Goal: Check status: Check status

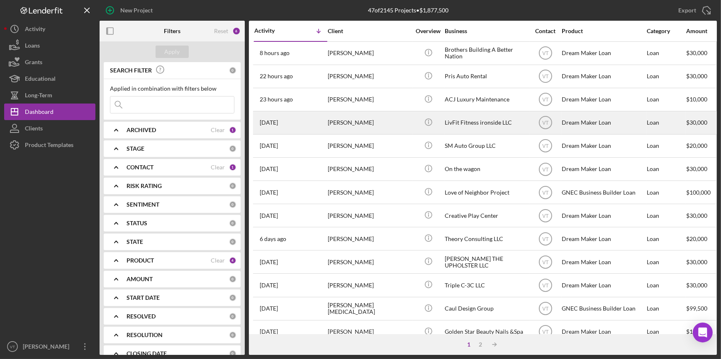
click at [374, 123] on div "[PERSON_NAME]" at bounding box center [369, 123] width 83 height 22
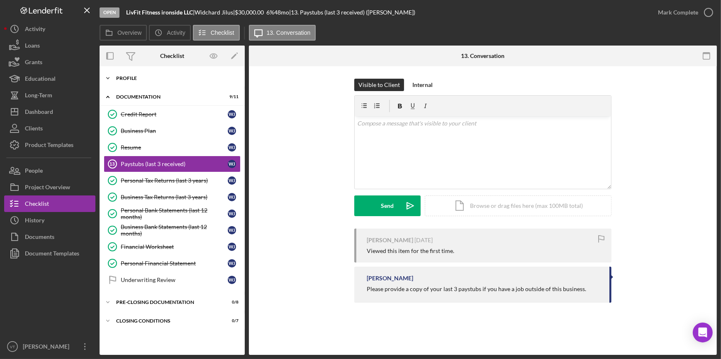
click at [118, 81] on div "Icon/Expander Profile 10 / 10" at bounding box center [172, 78] width 145 height 17
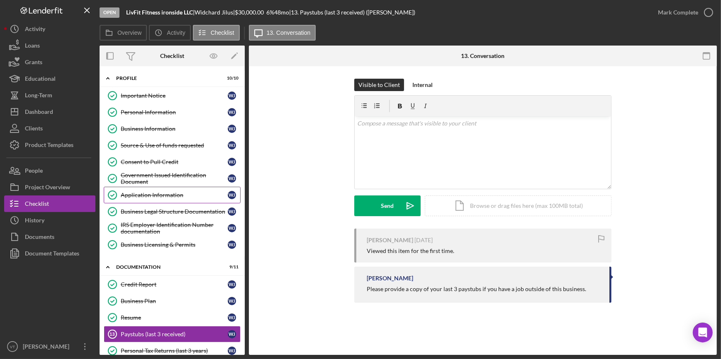
click at [138, 189] on link "Application Information Application Information W J" at bounding box center [172, 195] width 137 height 17
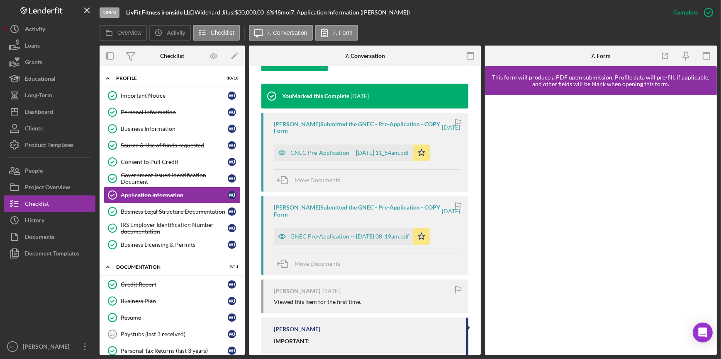
scroll to position [333, 0]
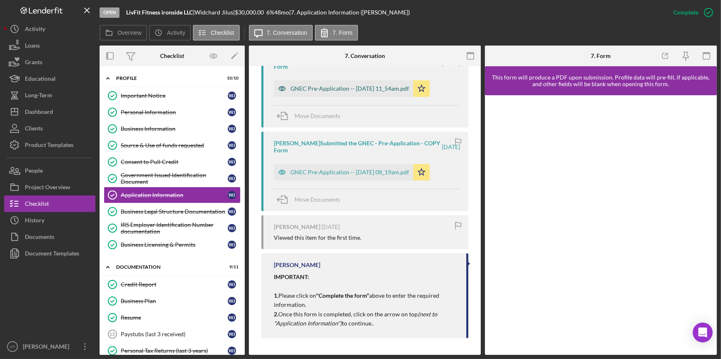
click at [330, 88] on div "GNEC Pre-Application -- 2025-08-12 11_54am.pdf" at bounding box center [349, 88] width 119 height 7
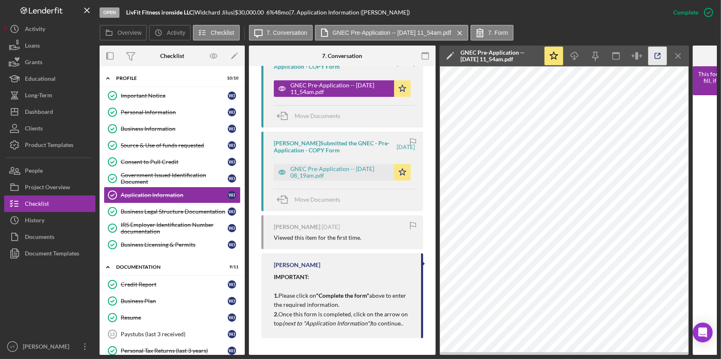
click at [660, 54] on icon "button" at bounding box center [657, 56] width 19 height 19
click at [53, 110] on button "Icon/Dashboard Dashboard" at bounding box center [49, 112] width 91 height 17
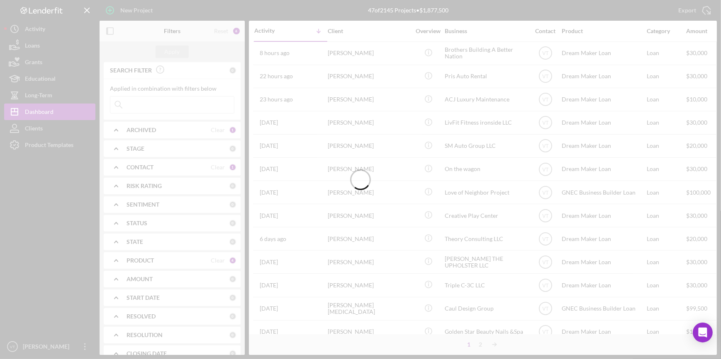
click at [146, 101] on div at bounding box center [360, 179] width 721 height 359
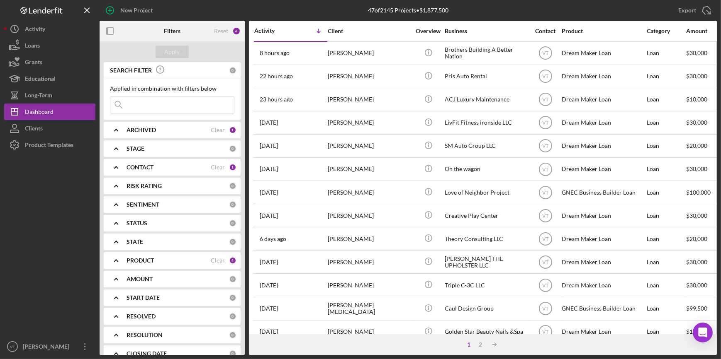
click at [145, 104] on input at bounding box center [172, 105] width 124 height 17
click at [167, 137] on div "SEARCH FILTER Clear 1 Applied in combination with filters below jilus Icon/Menu…" at bounding box center [172, 208] width 145 height 293
type input "jilus"
click at [113, 129] on icon "Icon/Expander" at bounding box center [116, 130] width 21 height 21
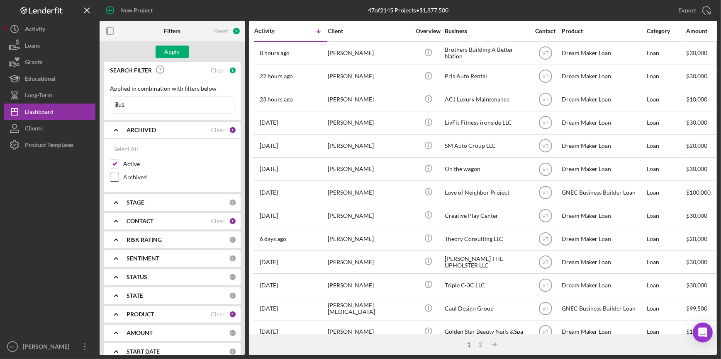
click at [112, 177] on input "Archived" at bounding box center [114, 177] width 8 height 8
click at [168, 52] on div "Apply" at bounding box center [172, 52] width 15 height 12
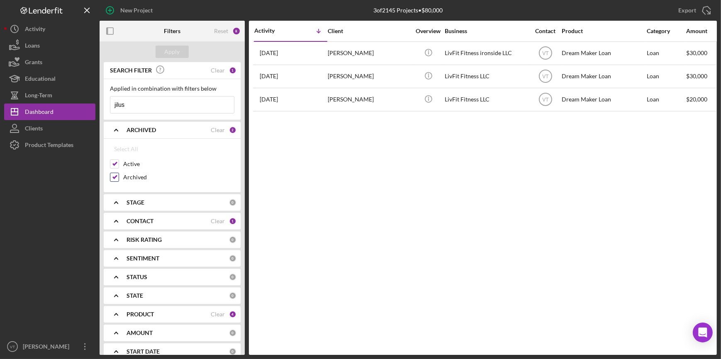
click at [114, 177] on input "Archived" at bounding box center [114, 177] width 8 height 8
checkbox input "false"
click at [172, 50] on div "Apply" at bounding box center [172, 52] width 15 height 12
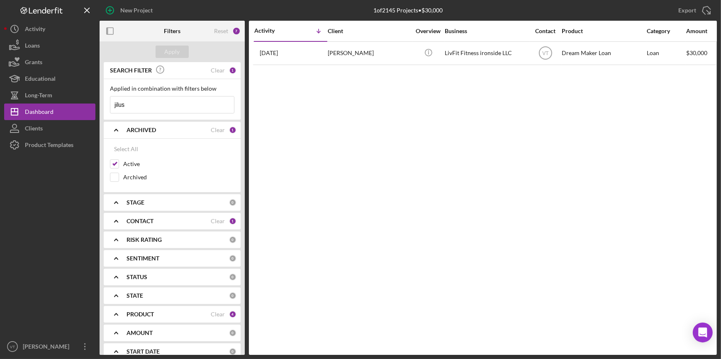
drag, startPoint x: 140, startPoint y: 105, endPoint x: 110, endPoint y: 109, distance: 30.1
click at [110, 109] on input "jilus" at bounding box center [172, 105] width 124 height 17
click at [214, 67] on div "Clear" at bounding box center [218, 70] width 14 height 7
click at [170, 51] on div "Apply" at bounding box center [172, 52] width 15 height 12
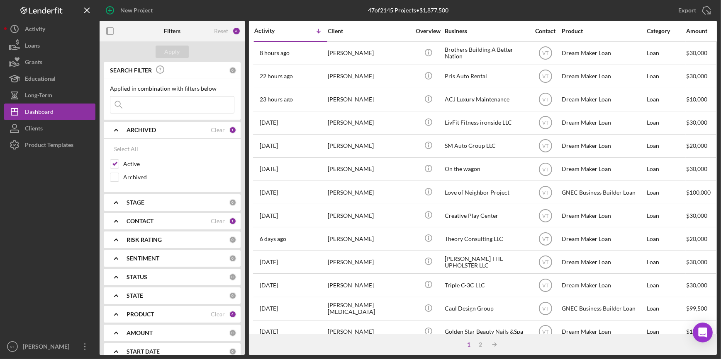
click at [116, 129] on icon "Icon/Expander" at bounding box center [116, 130] width 21 height 21
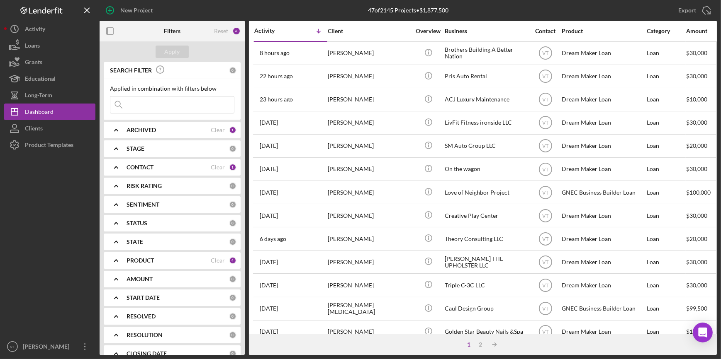
click at [141, 104] on input at bounding box center [172, 105] width 124 height 17
type input "jilus"
click at [119, 128] on icon "Icon/Expander" at bounding box center [116, 130] width 21 height 21
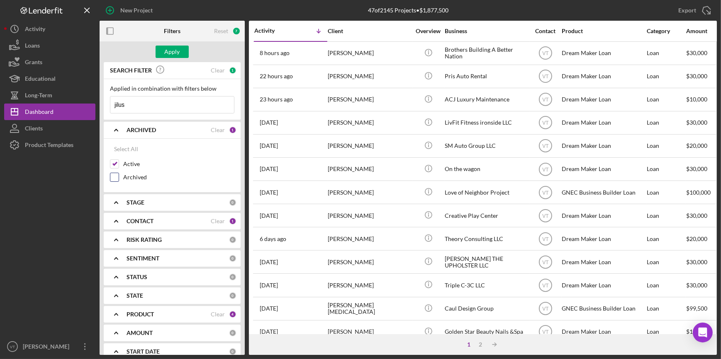
click at [112, 176] on input "Archived" at bounding box center [114, 177] width 8 height 8
checkbox input "true"
click at [175, 52] on div "Apply" at bounding box center [172, 52] width 15 height 12
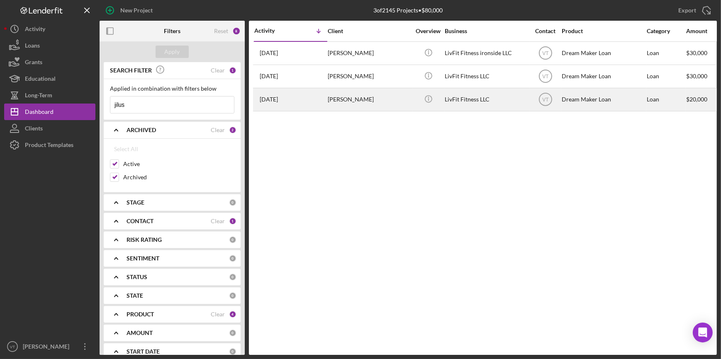
click at [395, 101] on div "[PERSON_NAME]" at bounding box center [369, 100] width 83 height 22
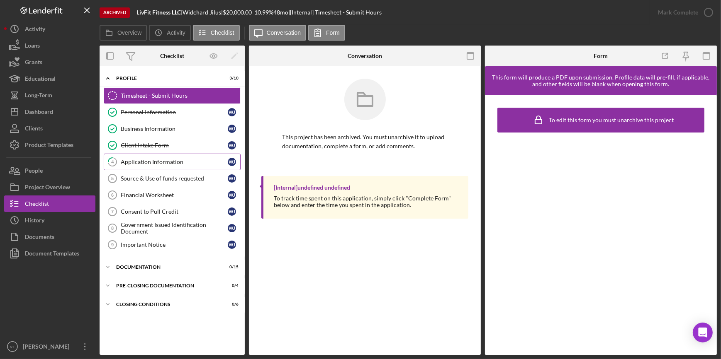
click at [166, 161] on div "Application Information" at bounding box center [174, 162] width 107 height 7
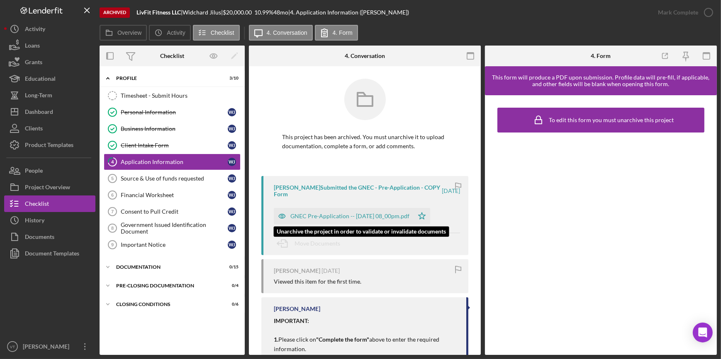
click at [328, 220] on div "GNEC Pre-Application -- 2023-11-29 08_00pm.pdf" at bounding box center [344, 216] width 140 height 17
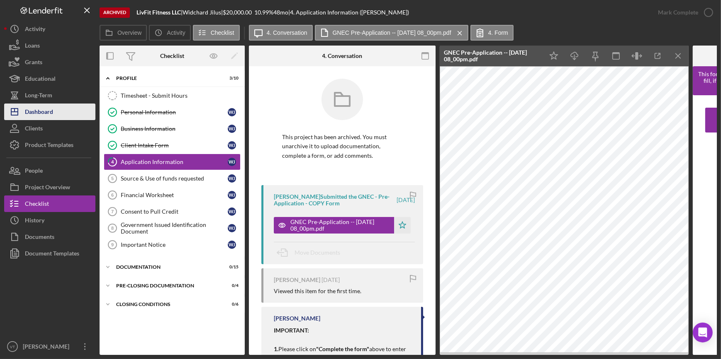
click at [64, 110] on button "Icon/Dashboard Dashboard" at bounding box center [49, 112] width 91 height 17
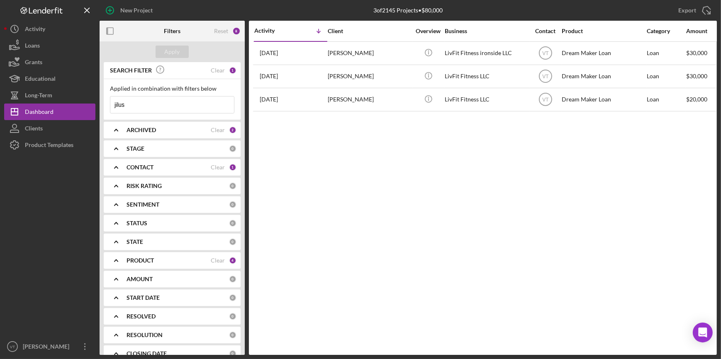
click at [350, 77] on div "[PERSON_NAME]" at bounding box center [369, 77] width 83 height 22
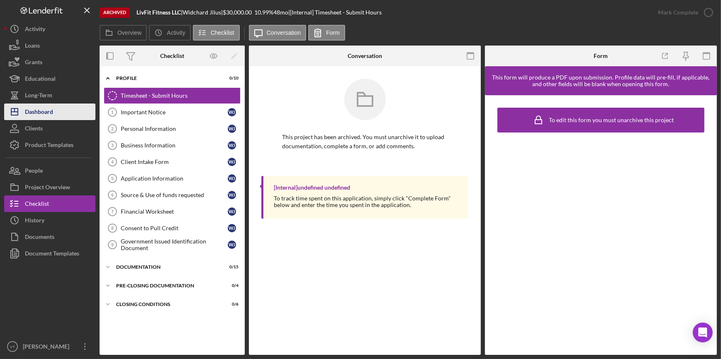
click at [66, 114] on button "Icon/Dashboard Dashboard" at bounding box center [49, 112] width 91 height 17
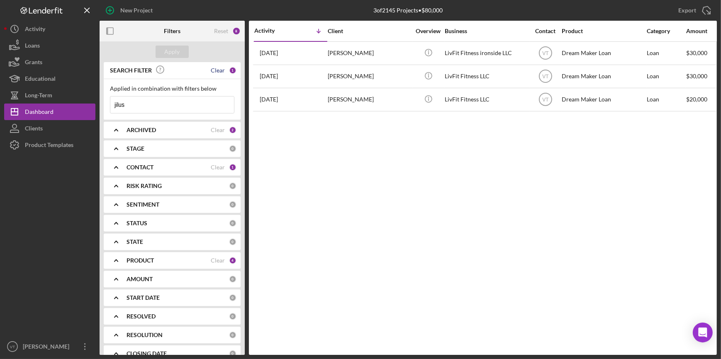
click at [219, 69] on div "Clear" at bounding box center [218, 70] width 14 height 7
click at [115, 129] on icon "Icon/Expander" at bounding box center [116, 130] width 21 height 21
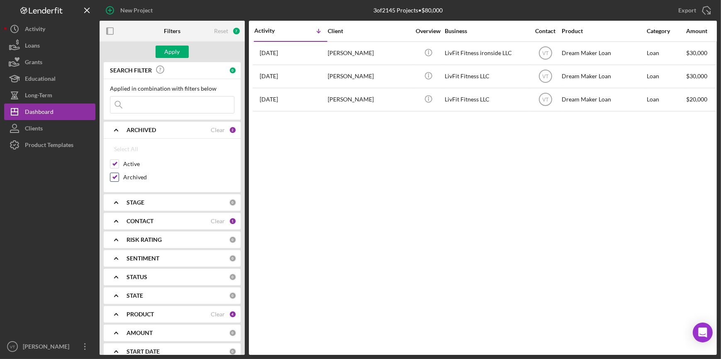
click at [114, 174] on input "Archived" at bounding box center [114, 177] width 8 height 8
checkbox input "false"
click at [172, 54] on div "Apply" at bounding box center [172, 52] width 15 height 12
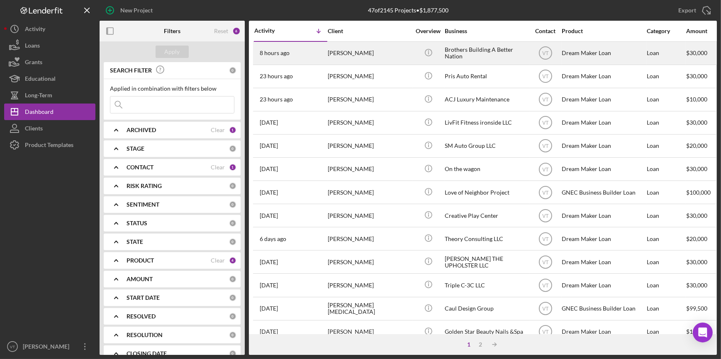
click at [369, 51] on div "Quadeer Porter" at bounding box center [369, 53] width 83 height 22
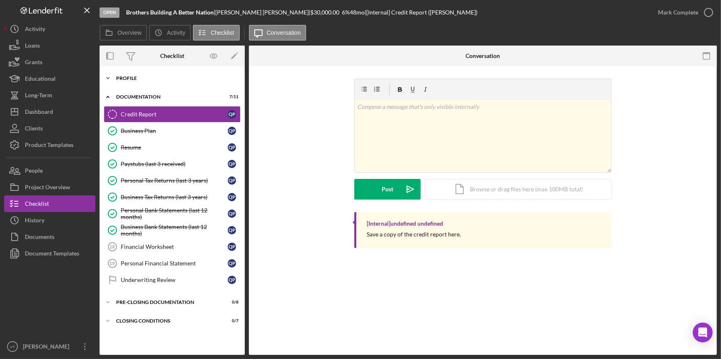
click at [108, 78] on polyline at bounding box center [108, 79] width 2 height 2
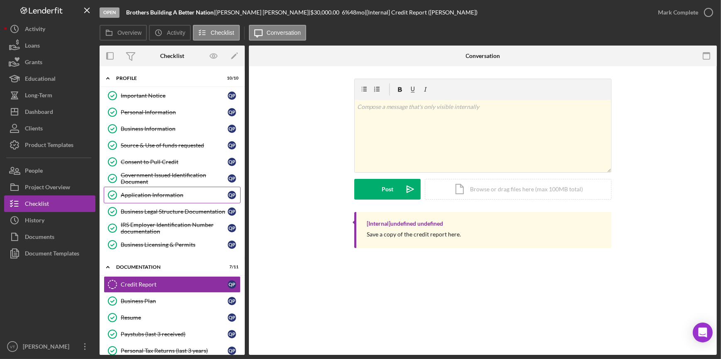
click at [151, 194] on div "Application Information" at bounding box center [174, 195] width 107 height 7
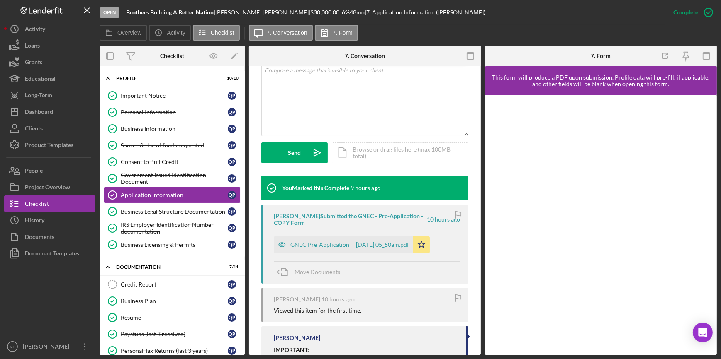
scroll to position [226, 0]
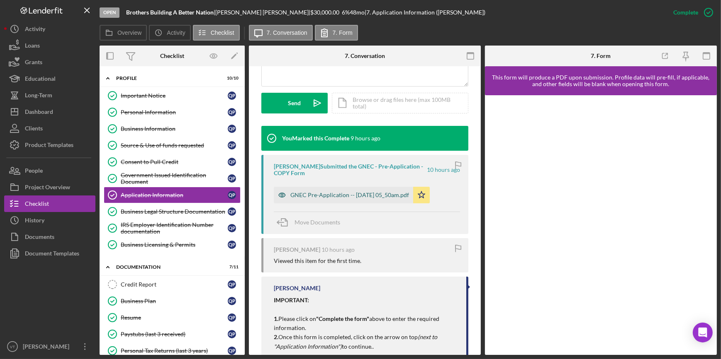
click at [320, 193] on div "GNEC Pre-Application -- 2025-08-19 05_50am.pdf" at bounding box center [349, 195] width 119 height 7
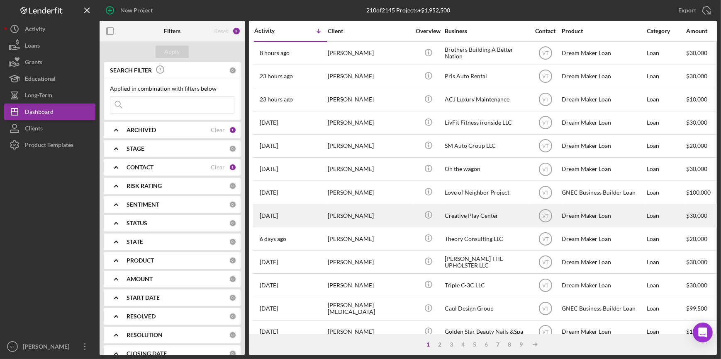
click at [355, 218] on div "[PERSON_NAME]" at bounding box center [369, 216] width 83 height 22
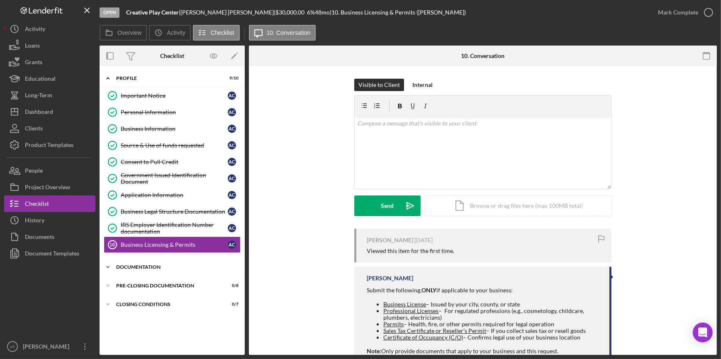
click at [111, 263] on icon "Icon/Expander" at bounding box center [108, 267] width 17 height 17
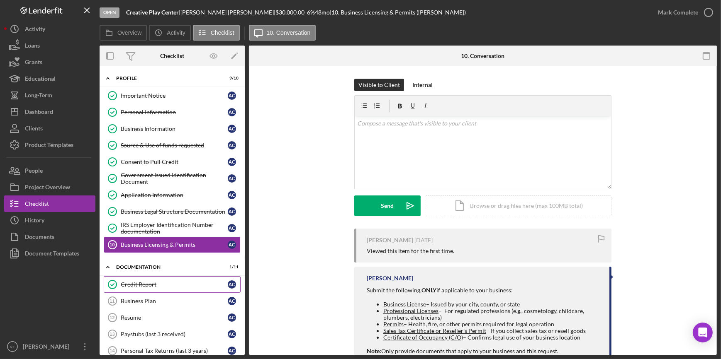
click at [129, 283] on div "Credit Report" at bounding box center [174, 285] width 107 height 7
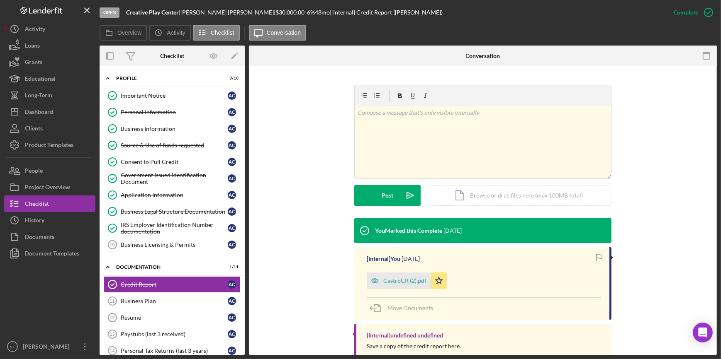
scroll to position [129, 0]
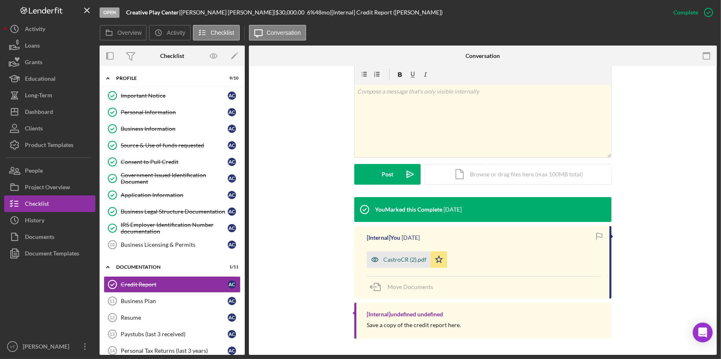
click at [399, 255] on div "CastroCR (2).pdf" at bounding box center [399, 260] width 64 height 17
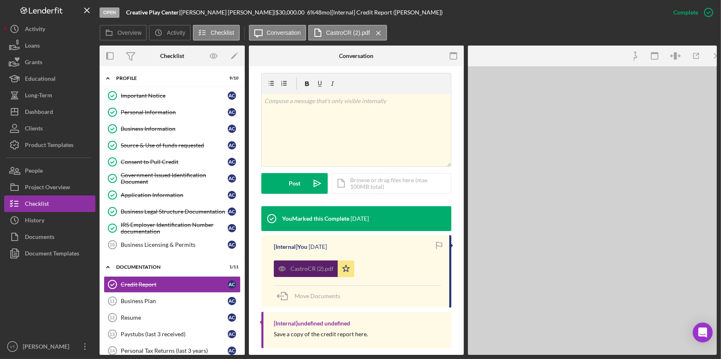
scroll to position [138, 0]
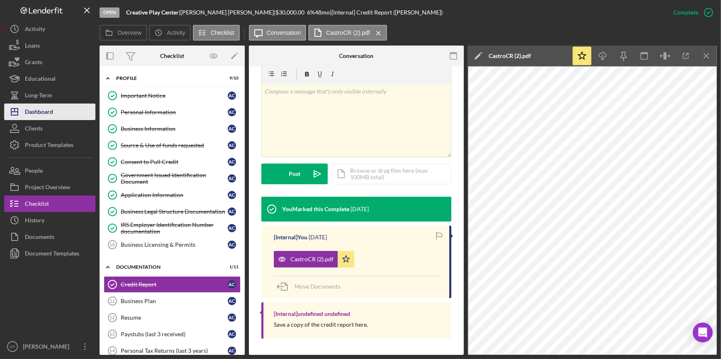
click at [50, 107] on div "Dashboard" at bounding box center [39, 113] width 28 height 19
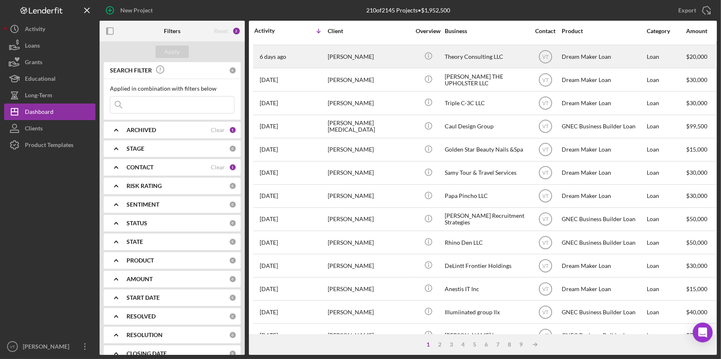
scroll to position [188, 0]
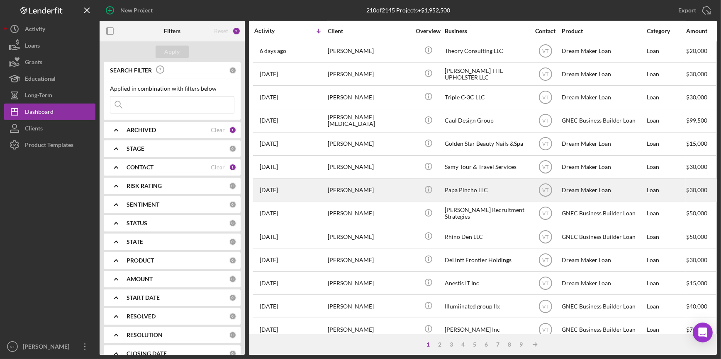
click at [357, 188] on div "[PERSON_NAME]" at bounding box center [369, 191] width 83 height 22
